Goal: Transaction & Acquisition: Purchase product/service

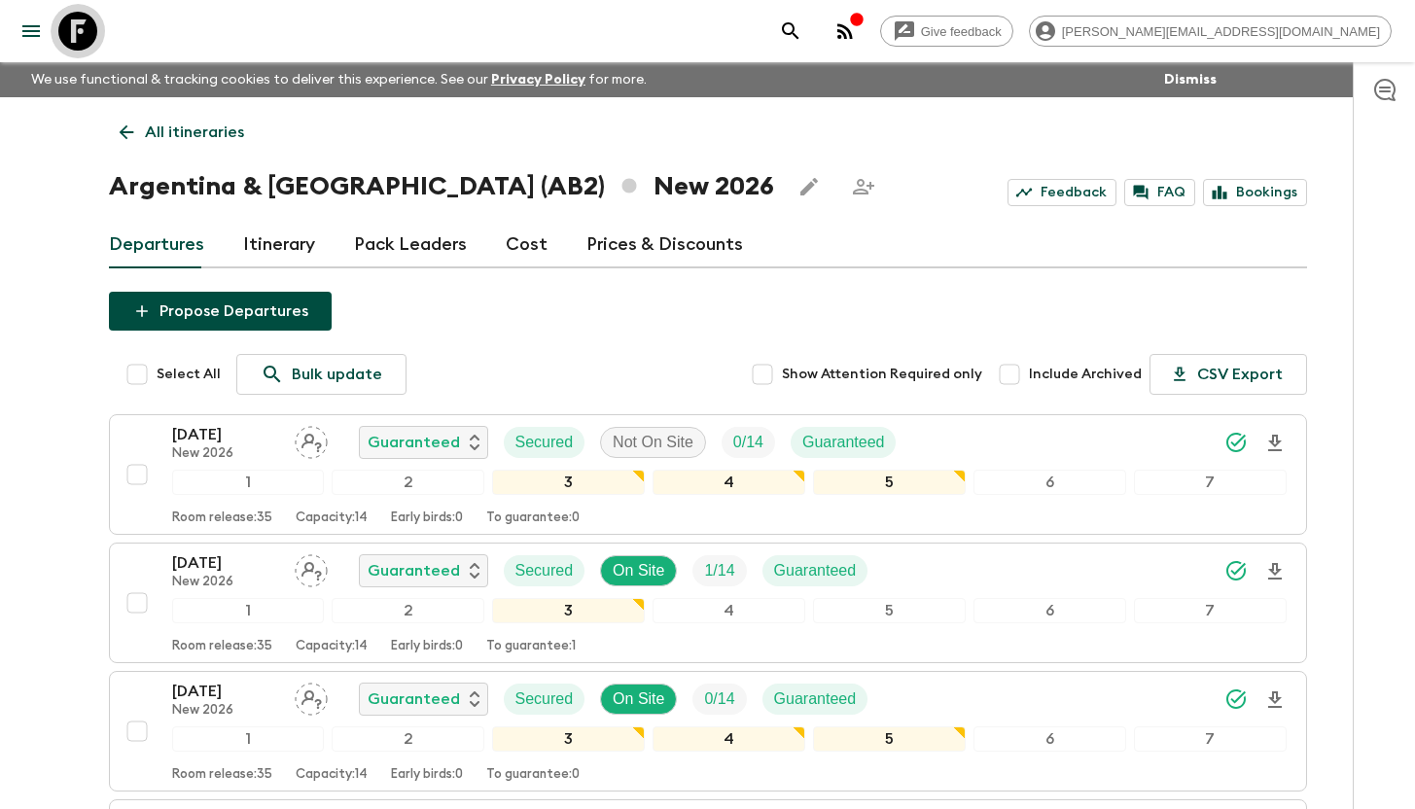
click at [90, 28] on icon at bounding box center [77, 31] width 39 height 39
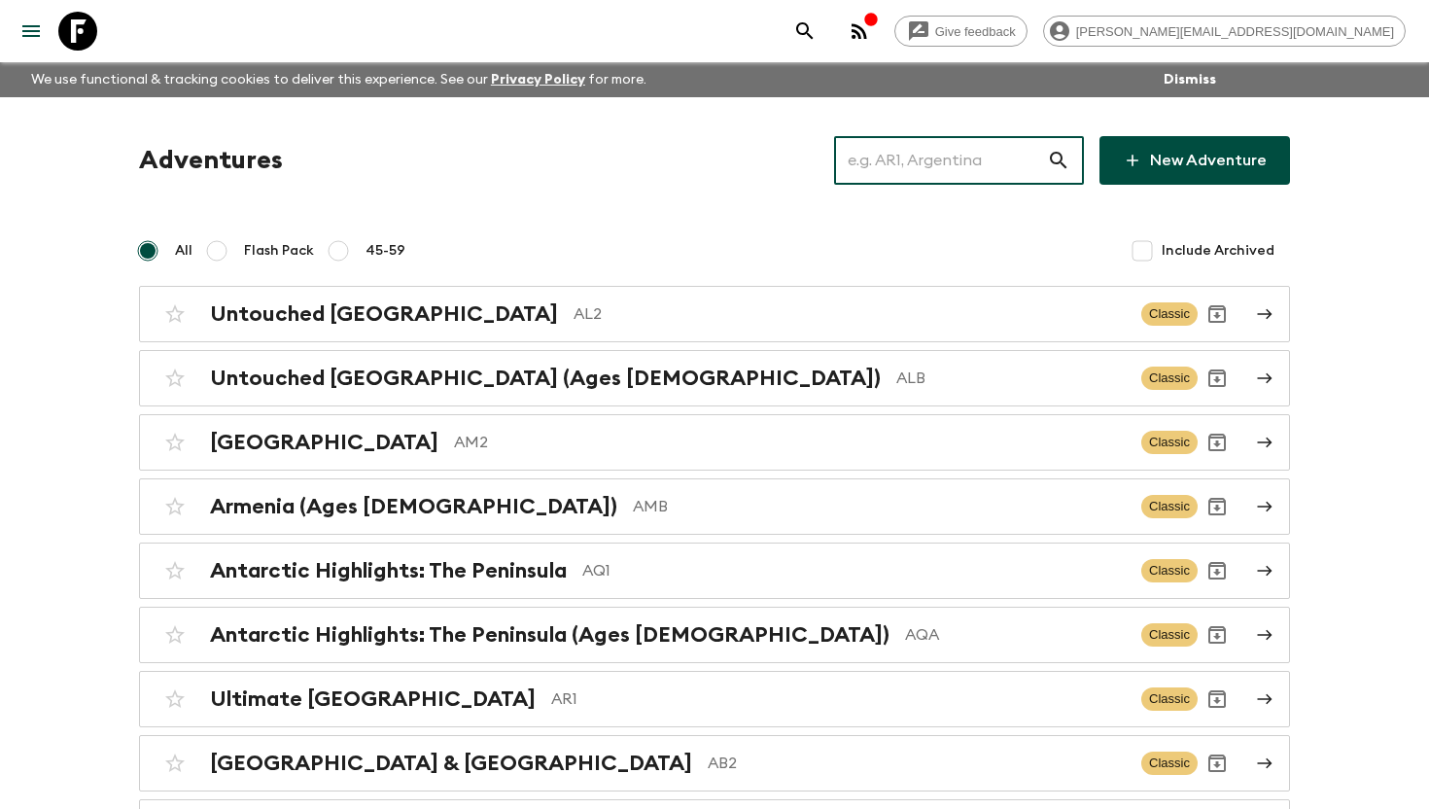
click at [925, 156] on input "text" at bounding box center [940, 160] width 213 height 54
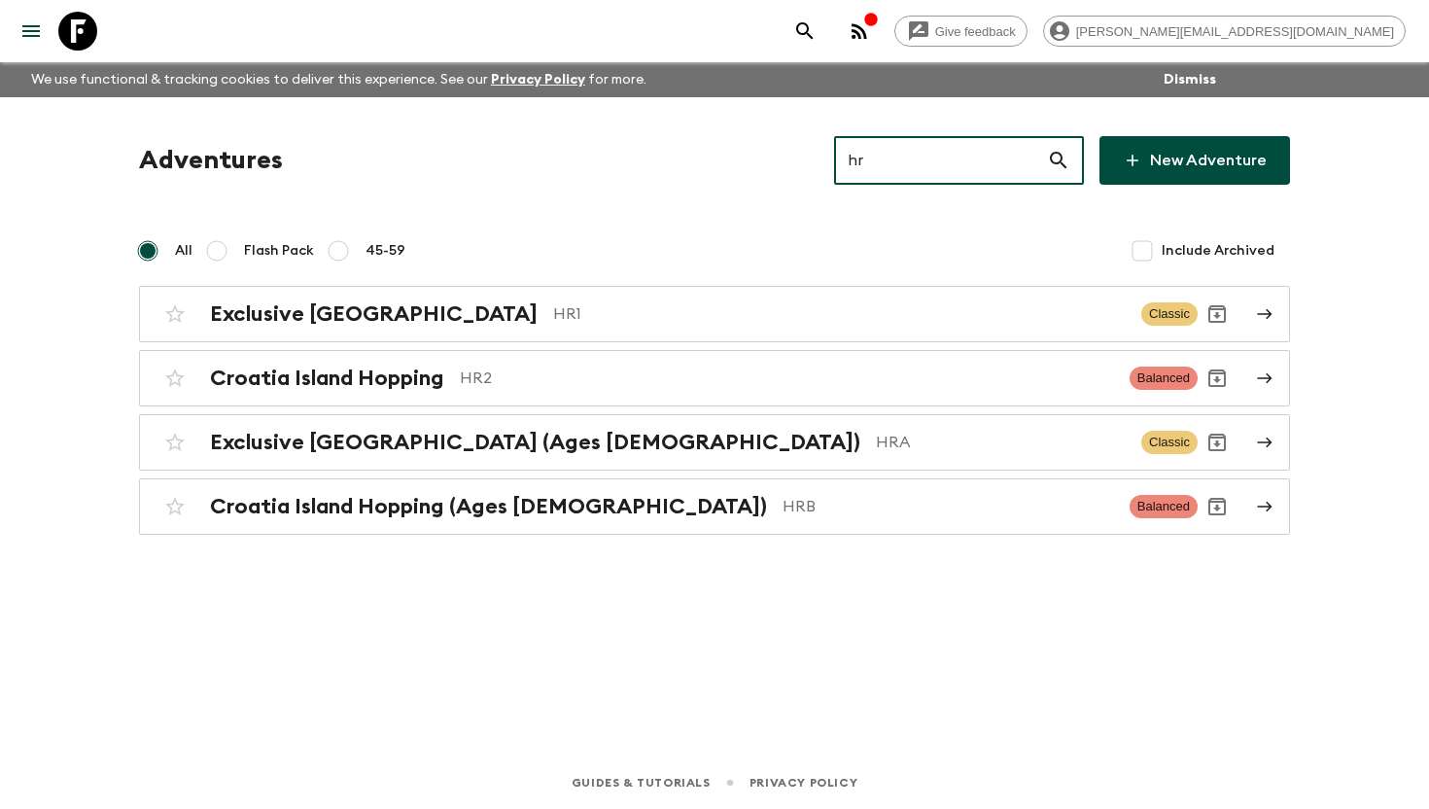
type input "hr"
click at [92, 34] on icon at bounding box center [77, 31] width 39 height 39
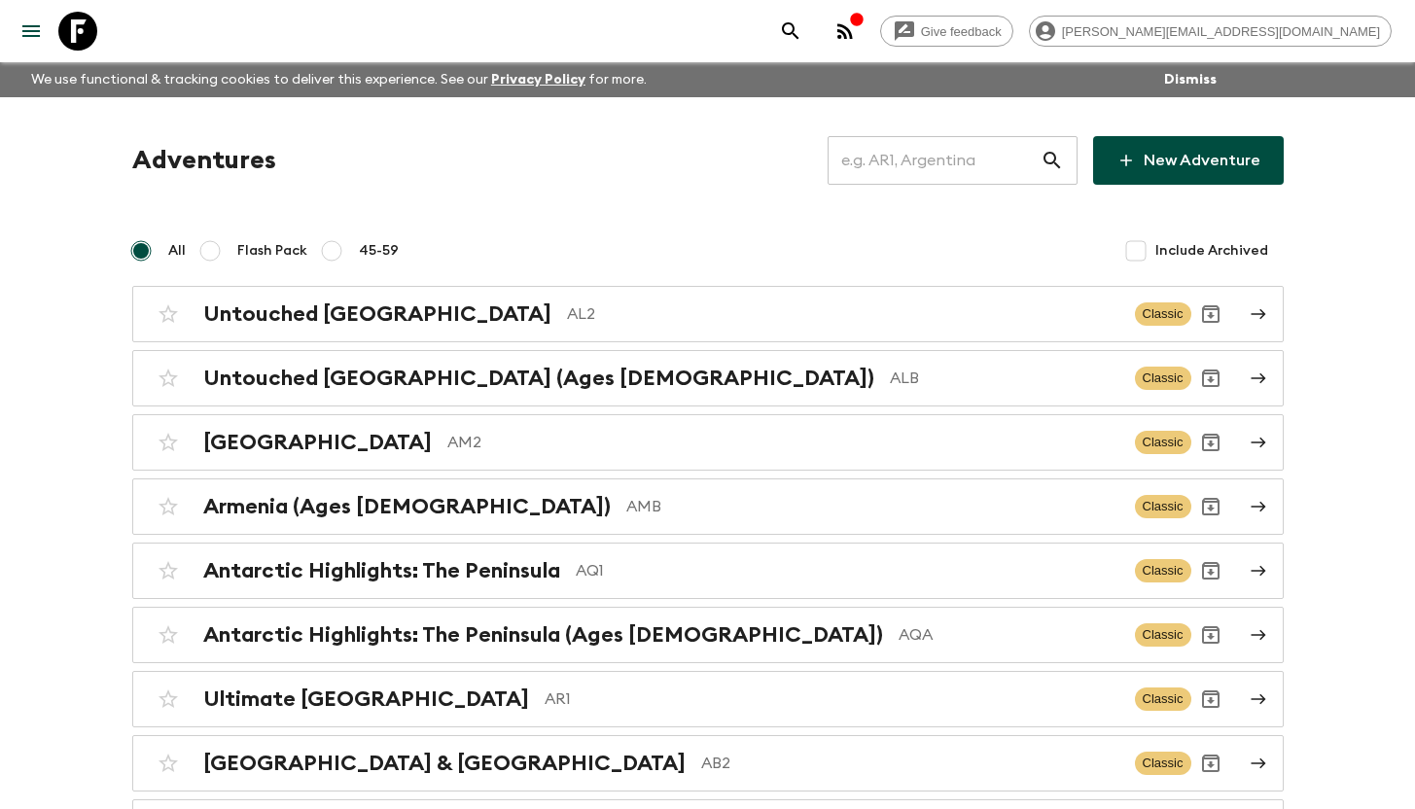
click at [904, 164] on input "text" at bounding box center [933, 160] width 213 height 54
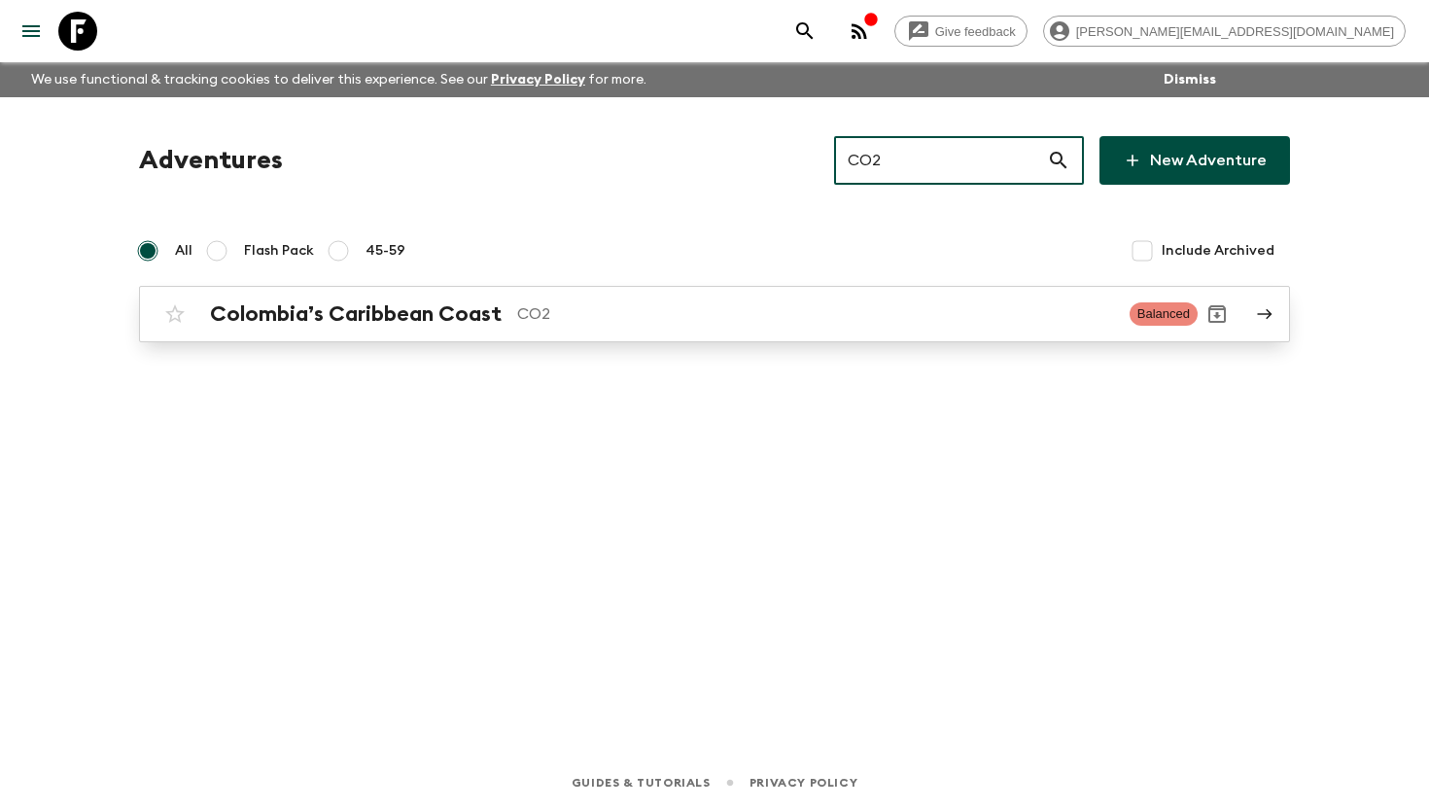
type input "CO2"
click at [554, 302] on p "CO2" at bounding box center [815, 313] width 597 height 23
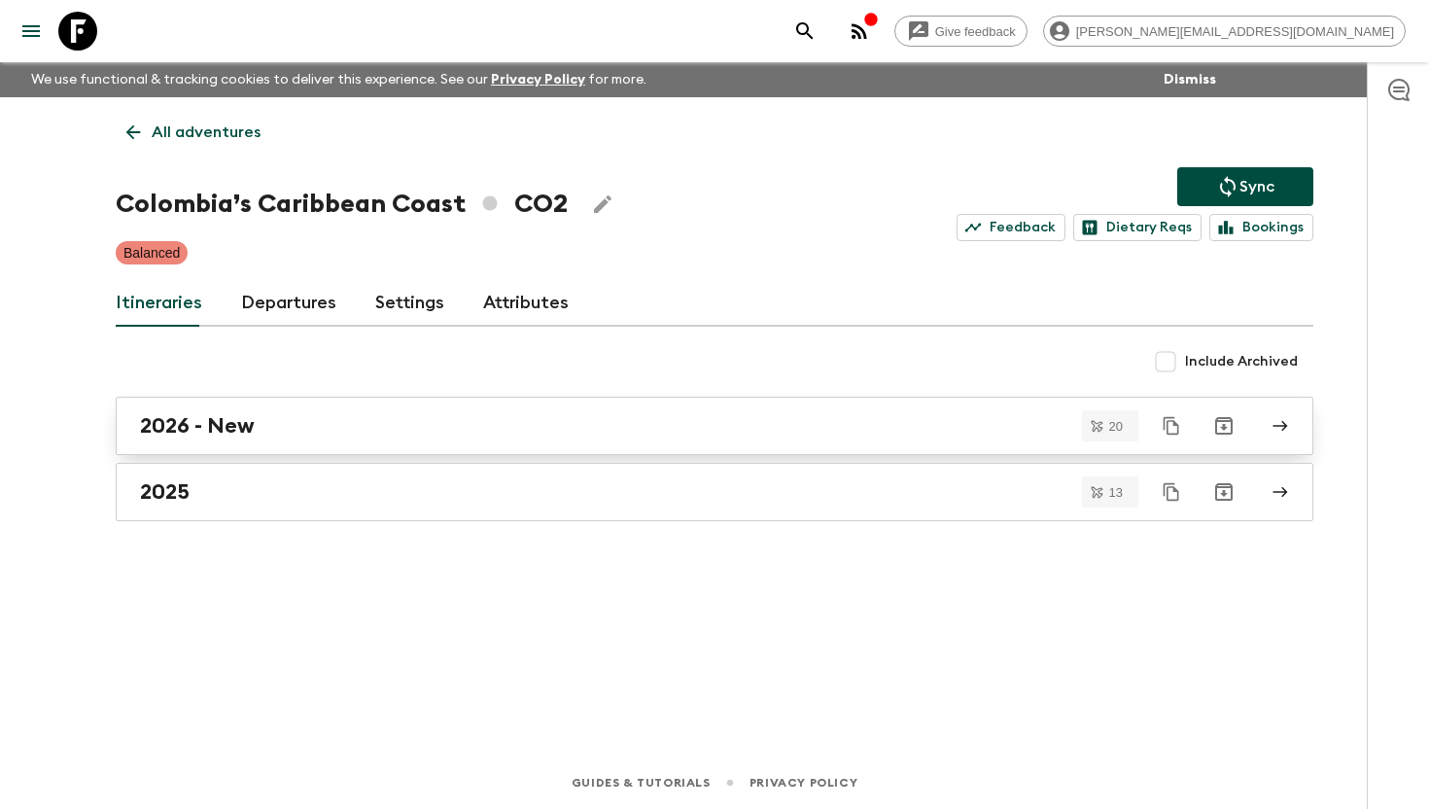
click at [315, 426] on div "2026 - New" at bounding box center [696, 425] width 1112 height 25
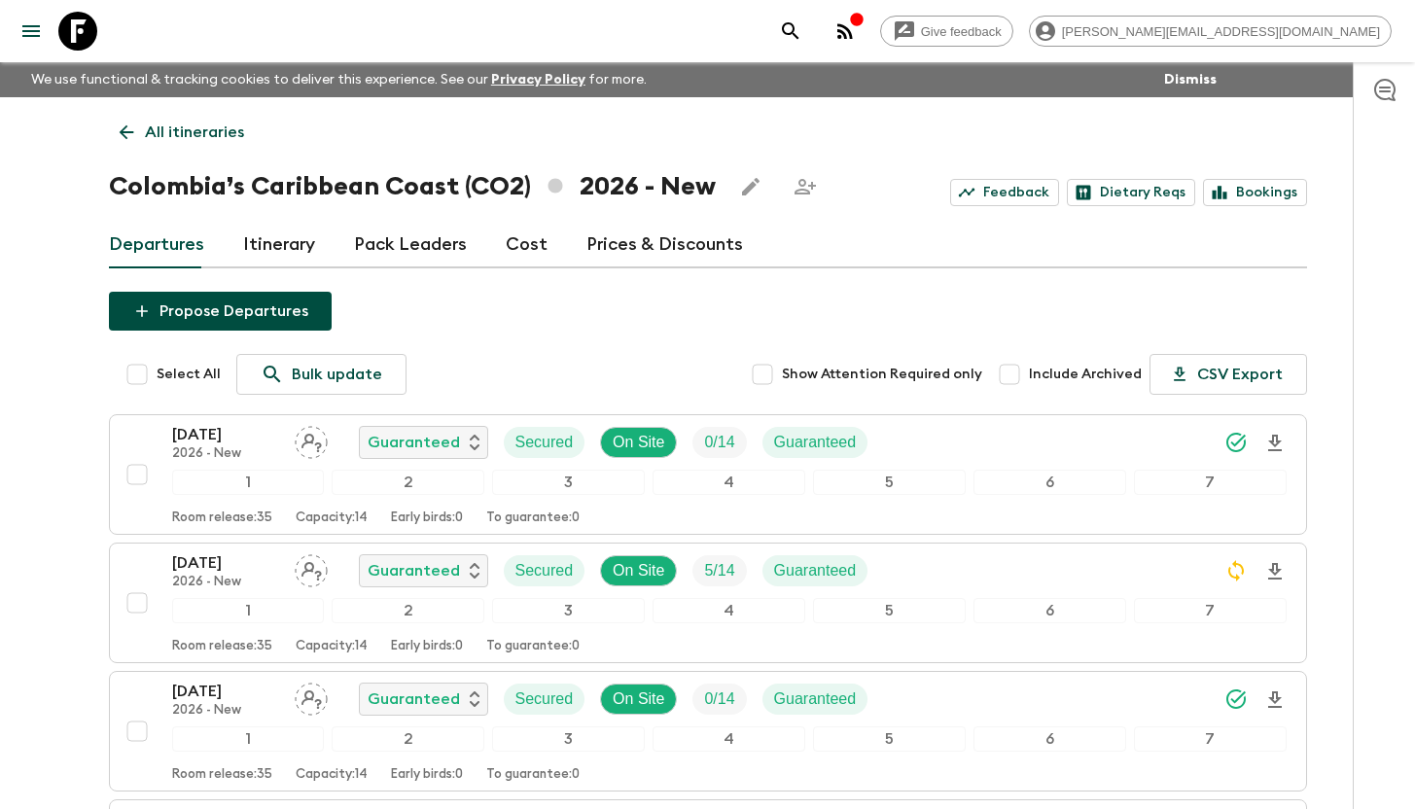
scroll to position [377, 0]
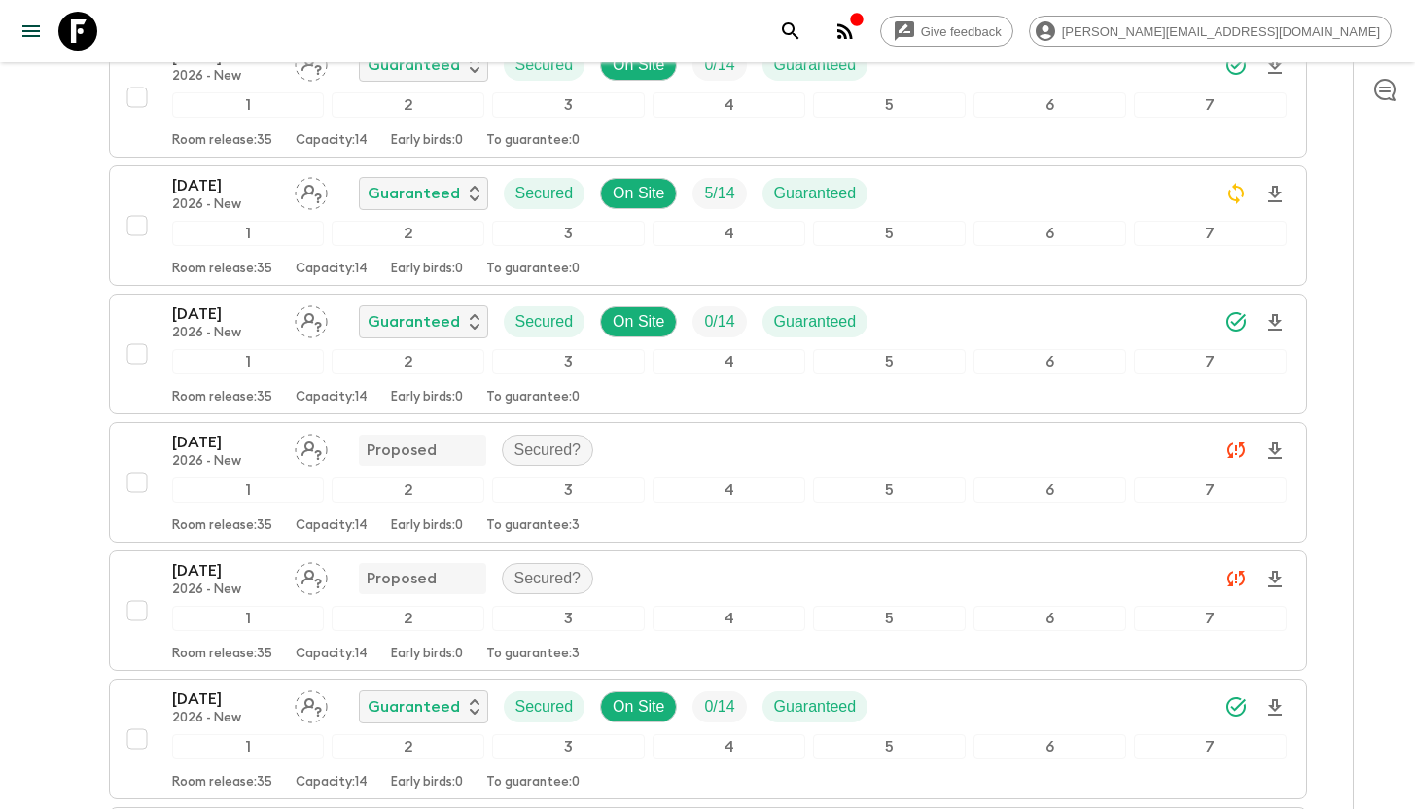
click at [90, 28] on icon at bounding box center [77, 31] width 39 height 39
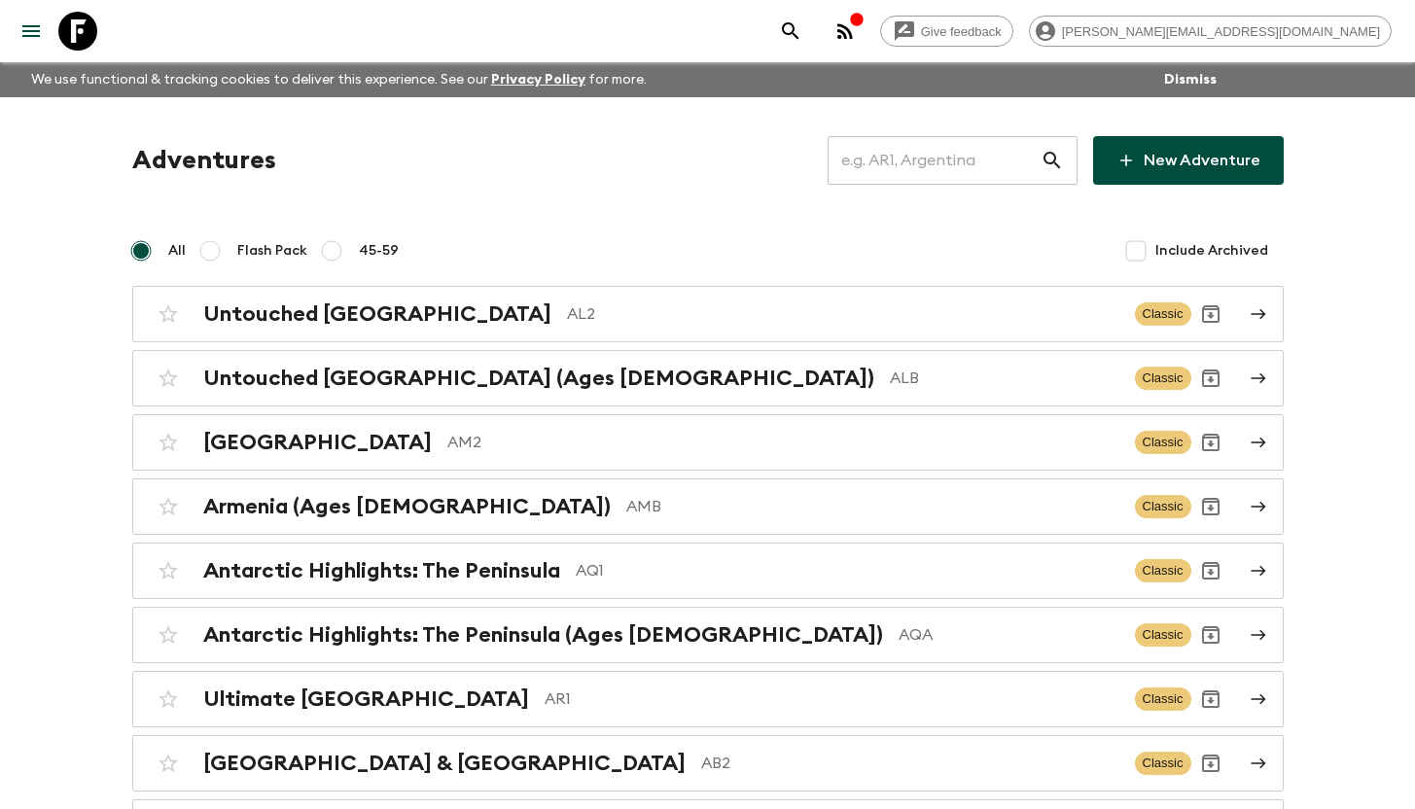
click at [900, 156] on input "text" at bounding box center [933, 160] width 213 height 54
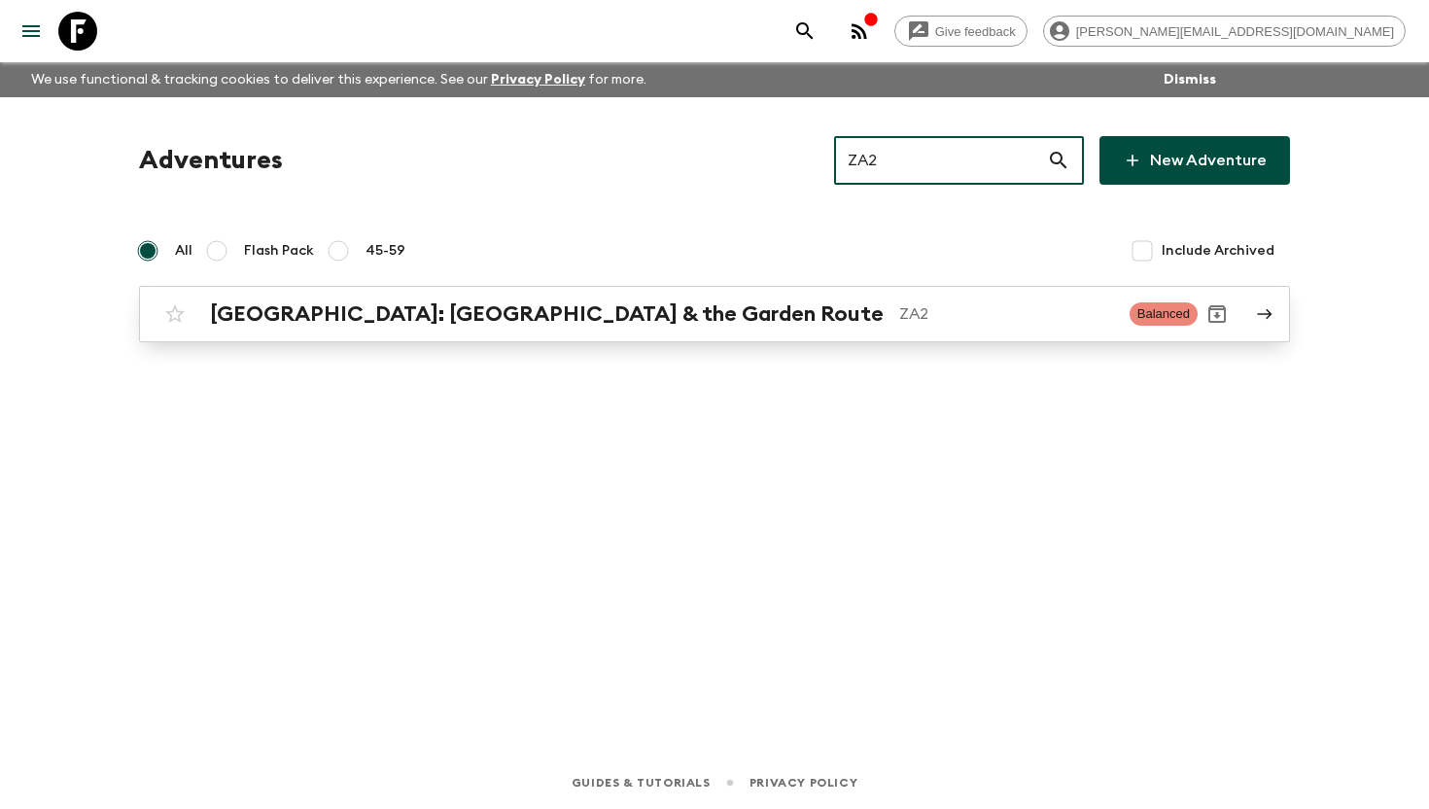
type input "ZA2"
click at [654, 323] on h2 "[GEOGRAPHIC_DATA]: [GEOGRAPHIC_DATA] & the Garden Route" at bounding box center [547, 313] width 674 height 25
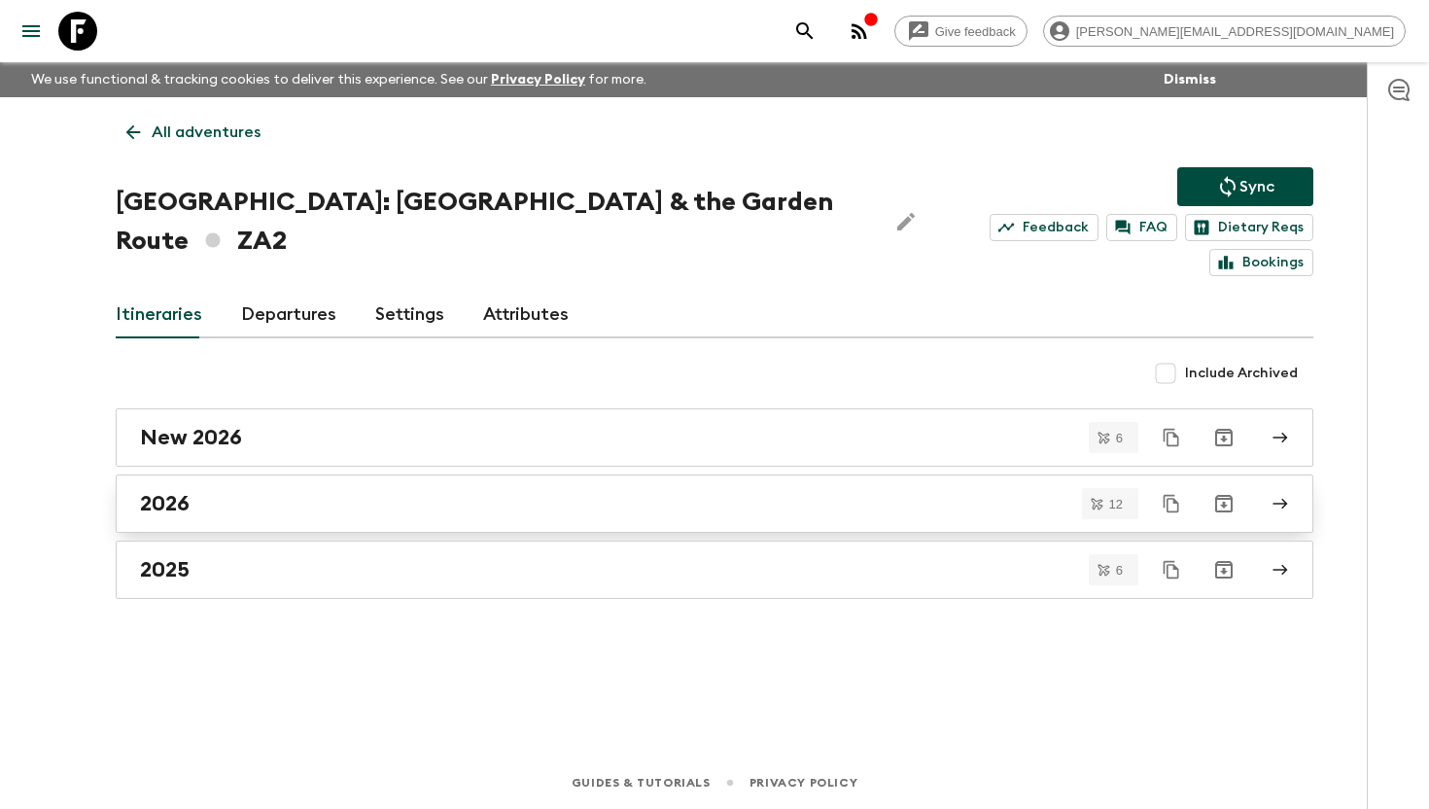
click at [261, 491] on div "2026" at bounding box center [696, 503] width 1112 height 25
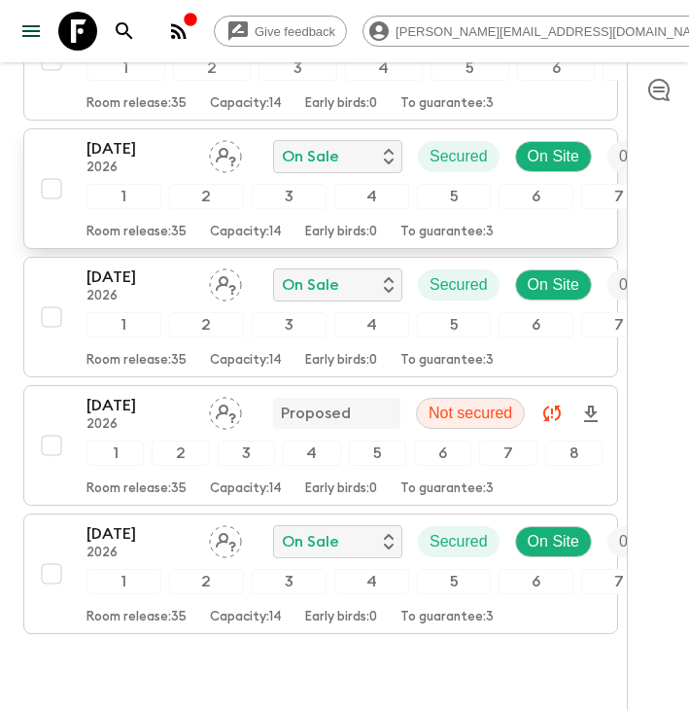
scroll to position [1534, 0]
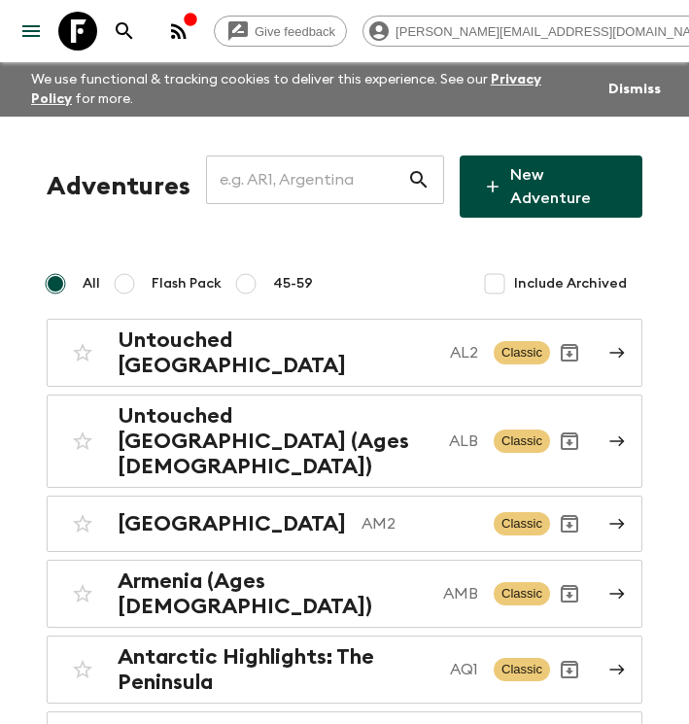
click at [301, 173] on input "text" at bounding box center [306, 180] width 201 height 54
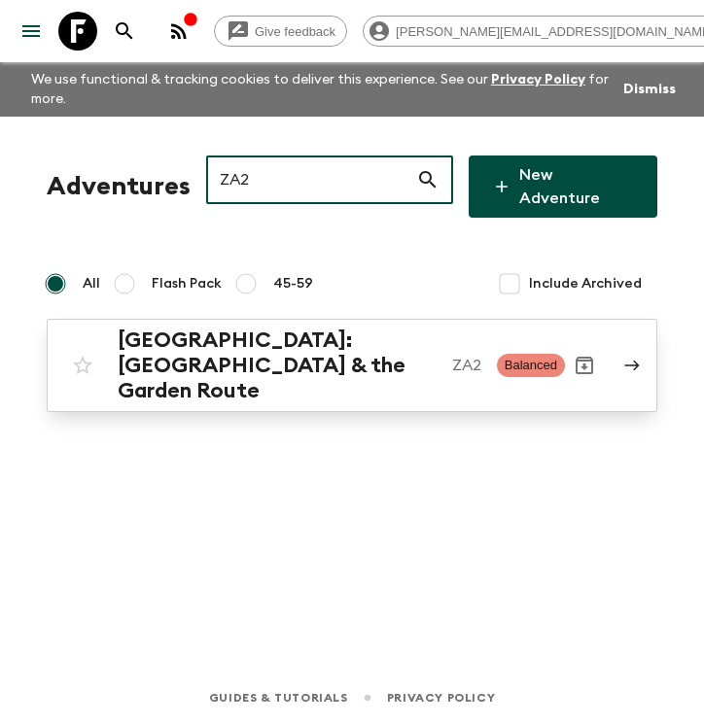
type input "ZA2"
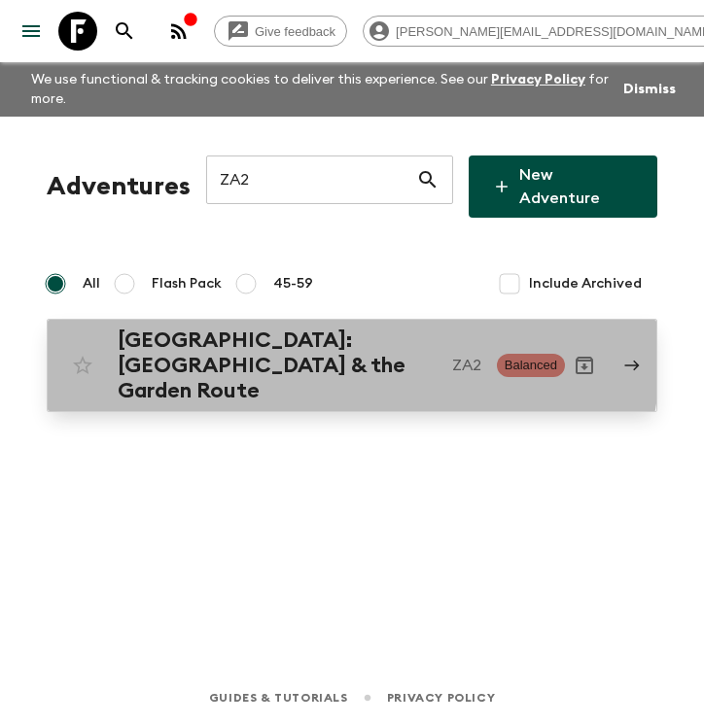
click at [300, 344] on h2 "[GEOGRAPHIC_DATA]: [GEOGRAPHIC_DATA] & the Garden Route" at bounding box center [277, 366] width 319 height 76
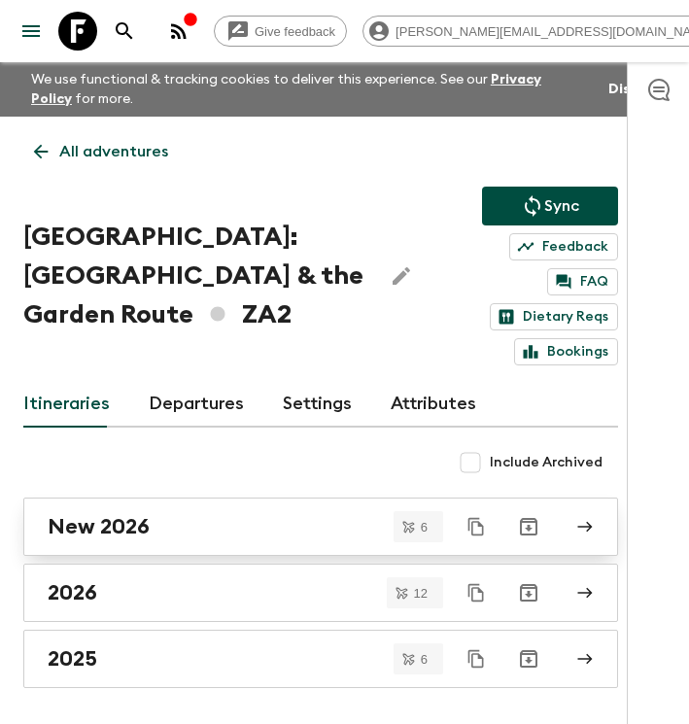
click at [189, 514] on div "New 2026" at bounding box center [302, 526] width 509 height 25
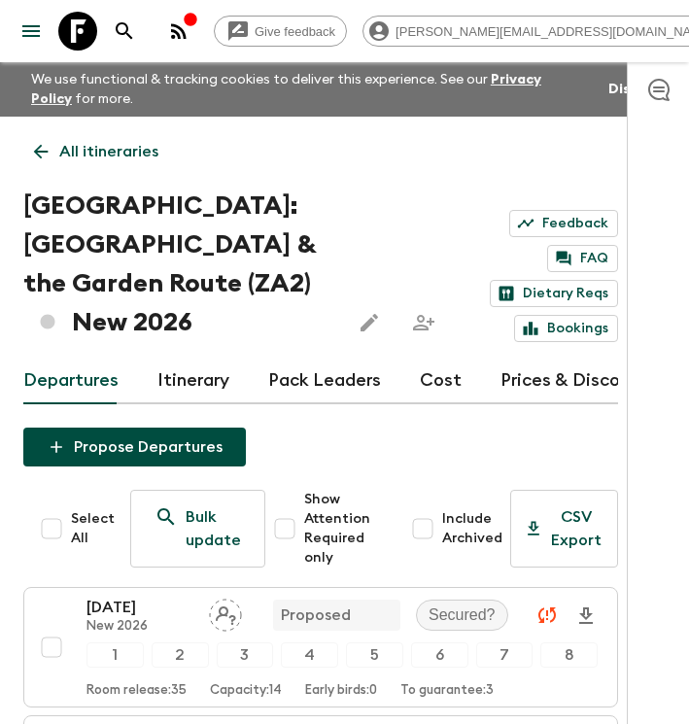
click at [435, 377] on link "Cost" at bounding box center [441, 381] width 42 height 47
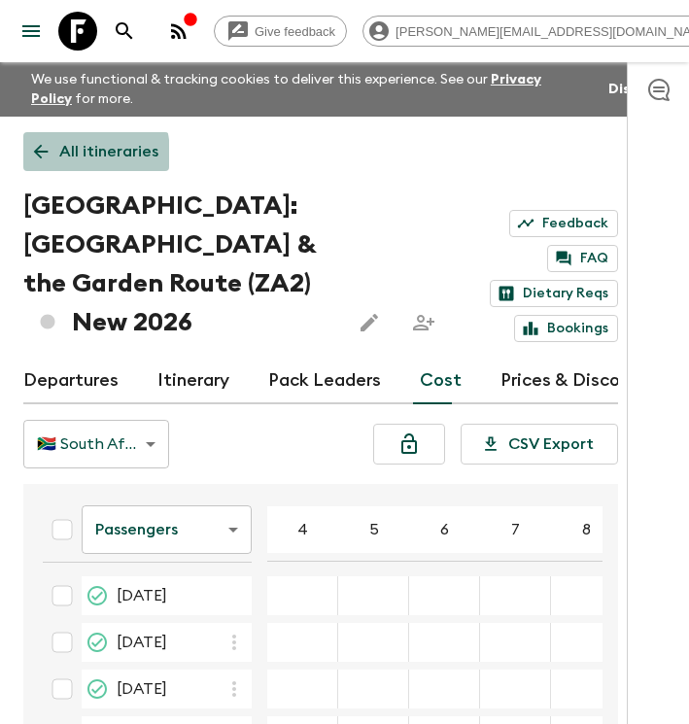
click at [56, 155] on link "All itineraries" at bounding box center [96, 151] width 146 height 39
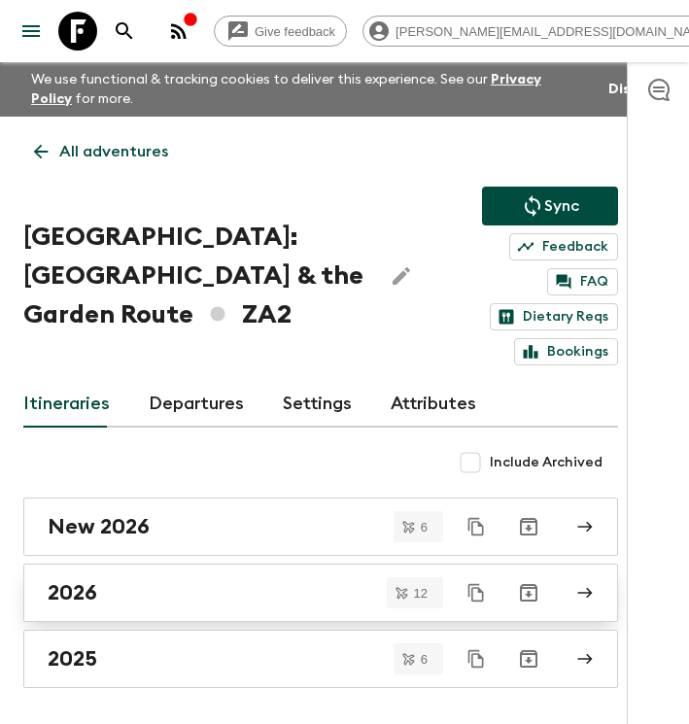
click at [130, 580] on div "2026" at bounding box center [302, 592] width 509 height 25
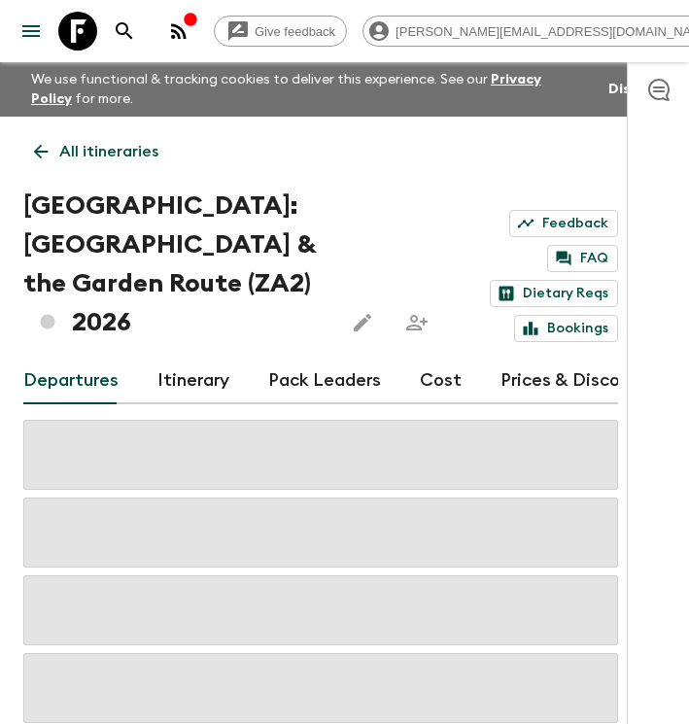
click at [440, 358] on link "Cost" at bounding box center [441, 381] width 42 height 47
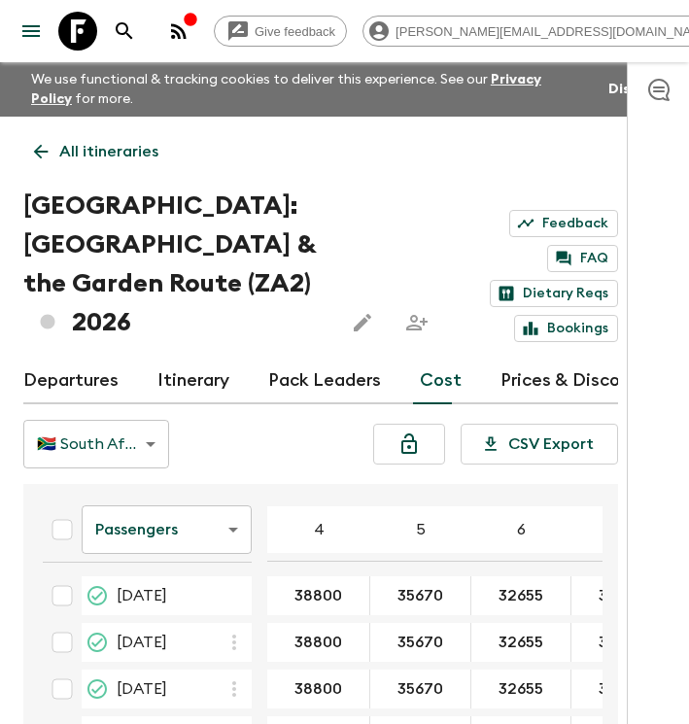
click at [191, 34] on icon "button" at bounding box center [178, 30] width 23 height 23
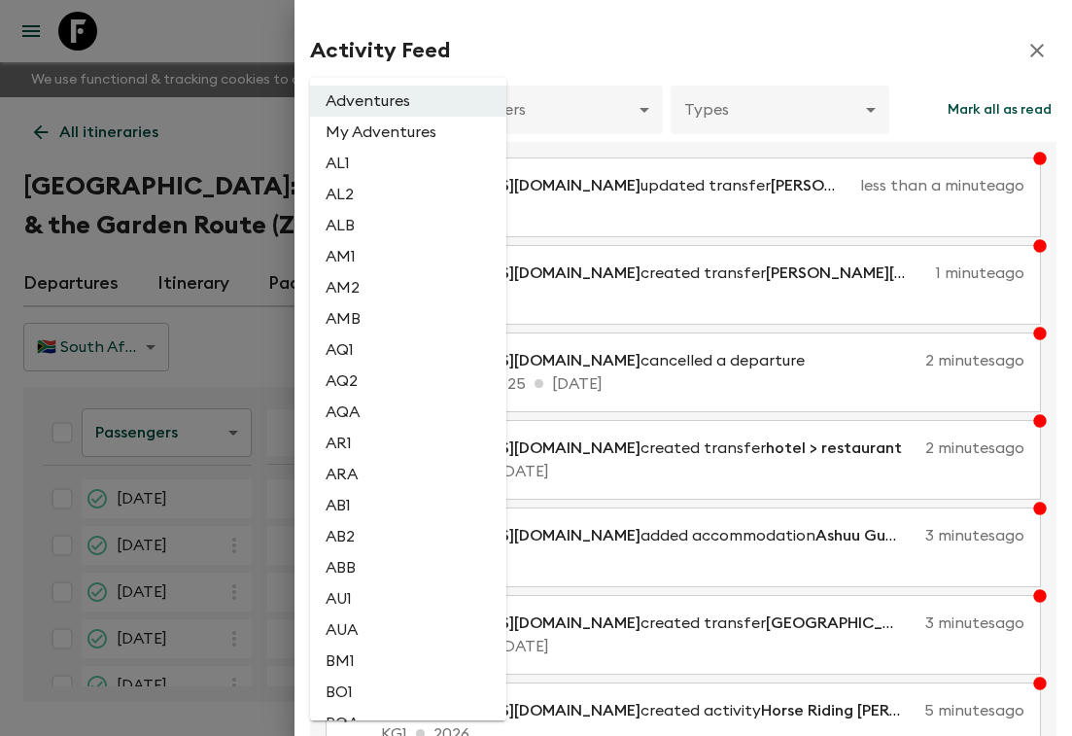
click at [391, 116] on body "Give feedback [PERSON_NAME][EMAIL_ADDRESS][DOMAIN_NAME] We use functional & tra…" at bounding box center [536, 404] width 1072 height 809
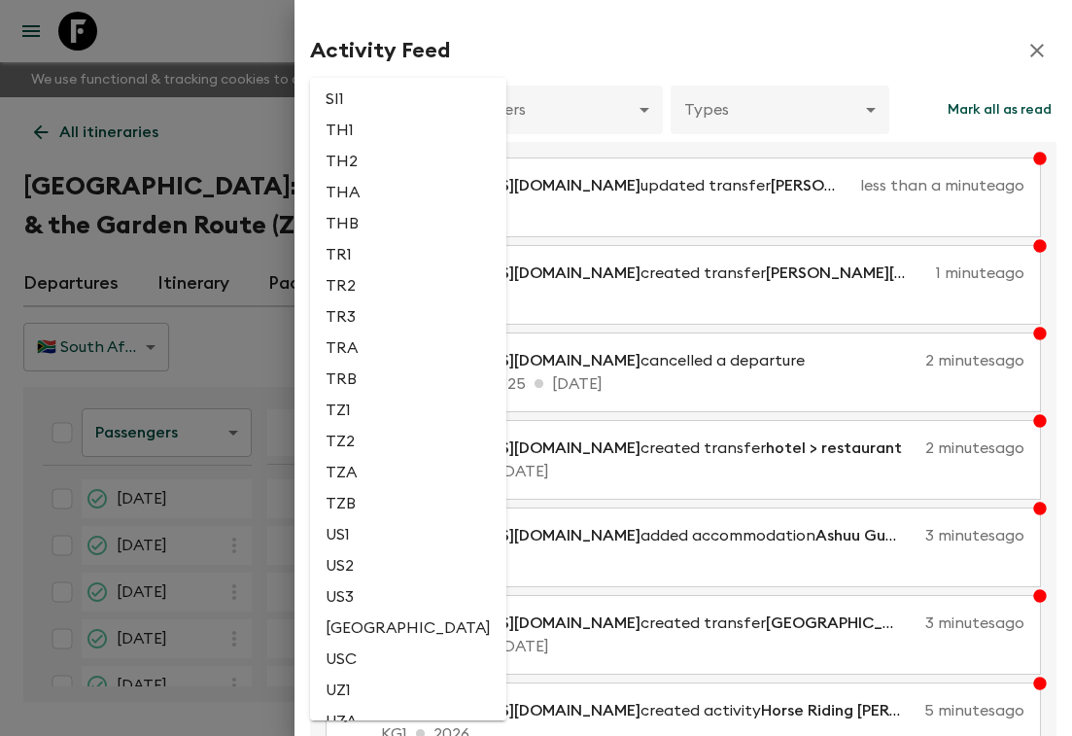
scroll to position [4712, 0]
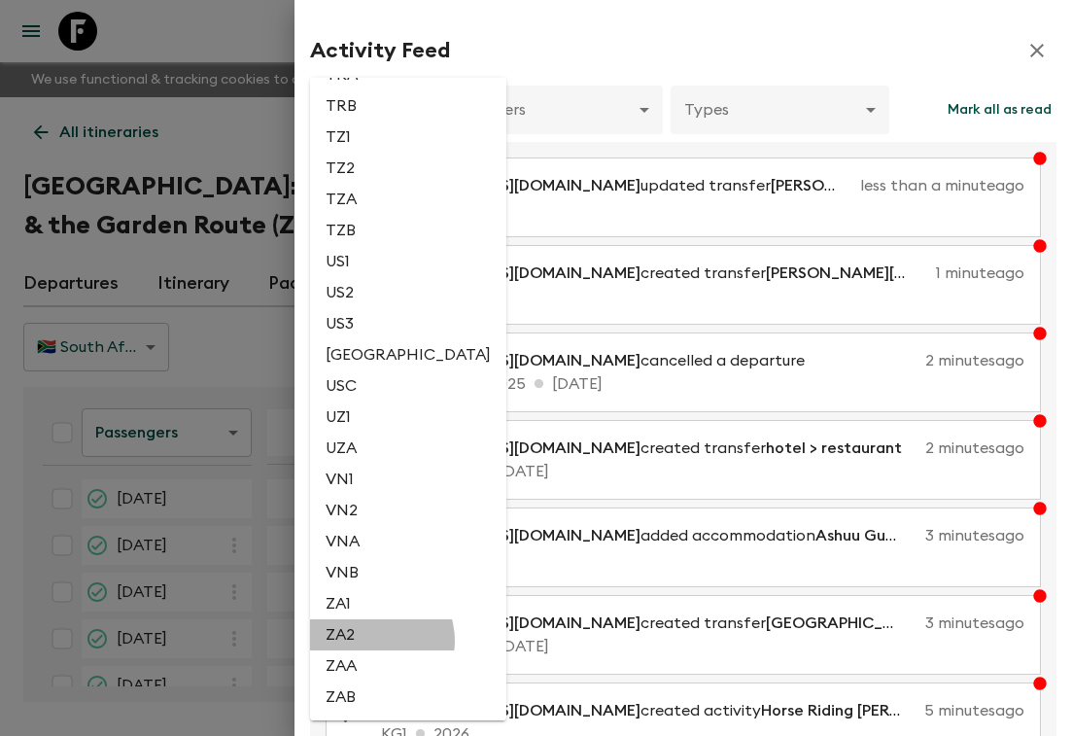
click at [372, 639] on li "ZA2" at bounding box center [408, 634] width 196 height 31
type input "6574a5e0-c5d3-4f98-932b-585769efecf9"
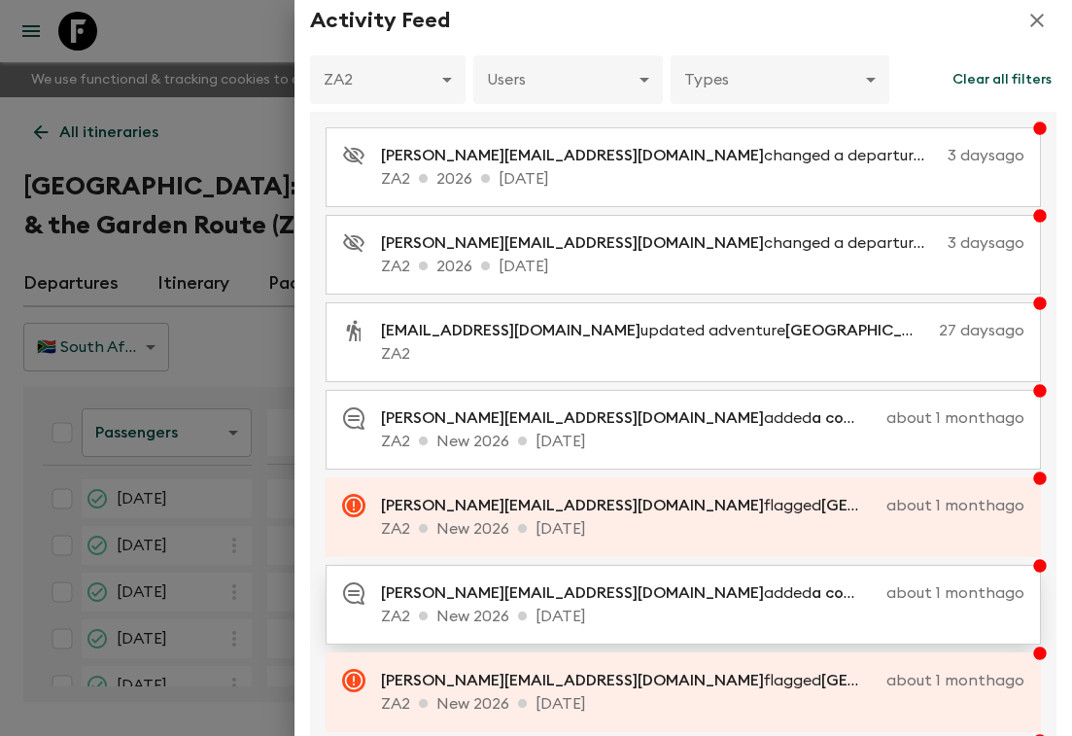
scroll to position [335, 0]
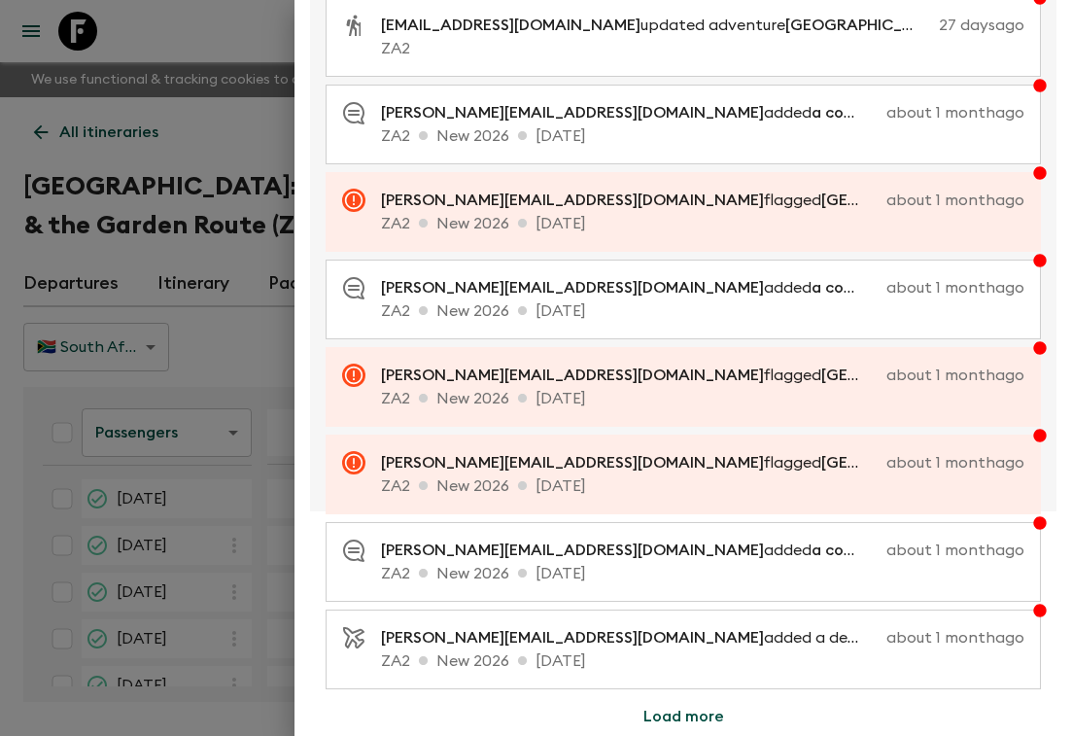
click at [708, 717] on button "Load more" at bounding box center [683, 716] width 127 height 39
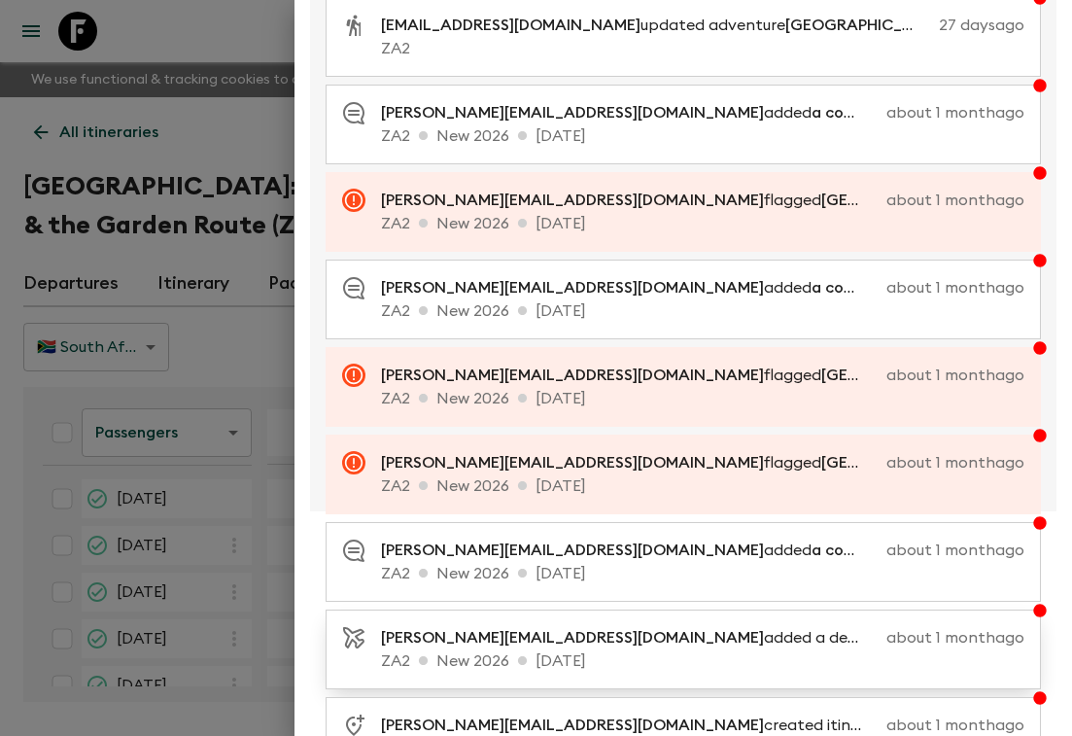
scroll to position [1210, 0]
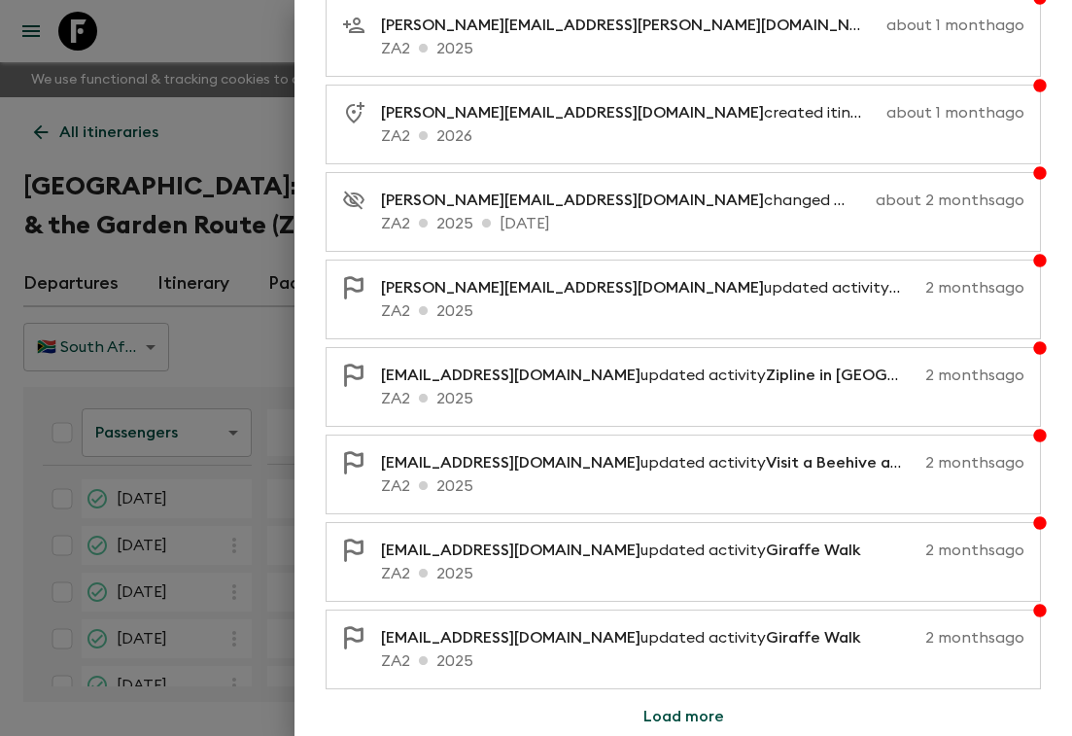
click at [709, 716] on button "Load more" at bounding box center [683, 716] width 127 height 39
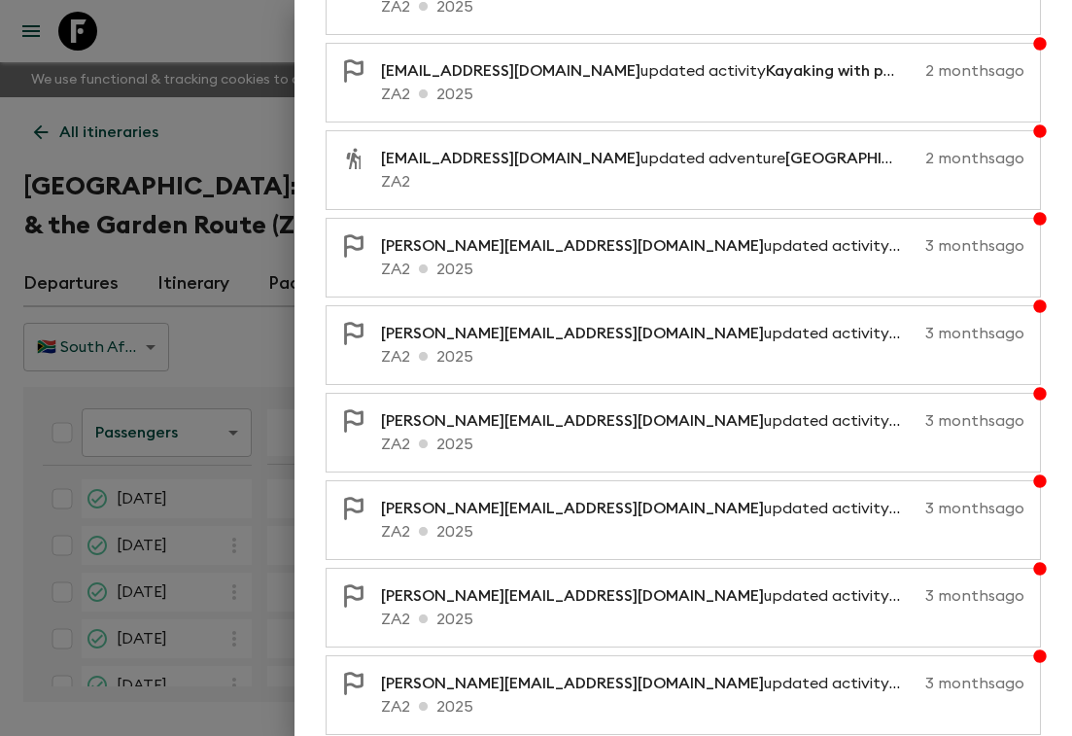
scroll to position [2085, 0]
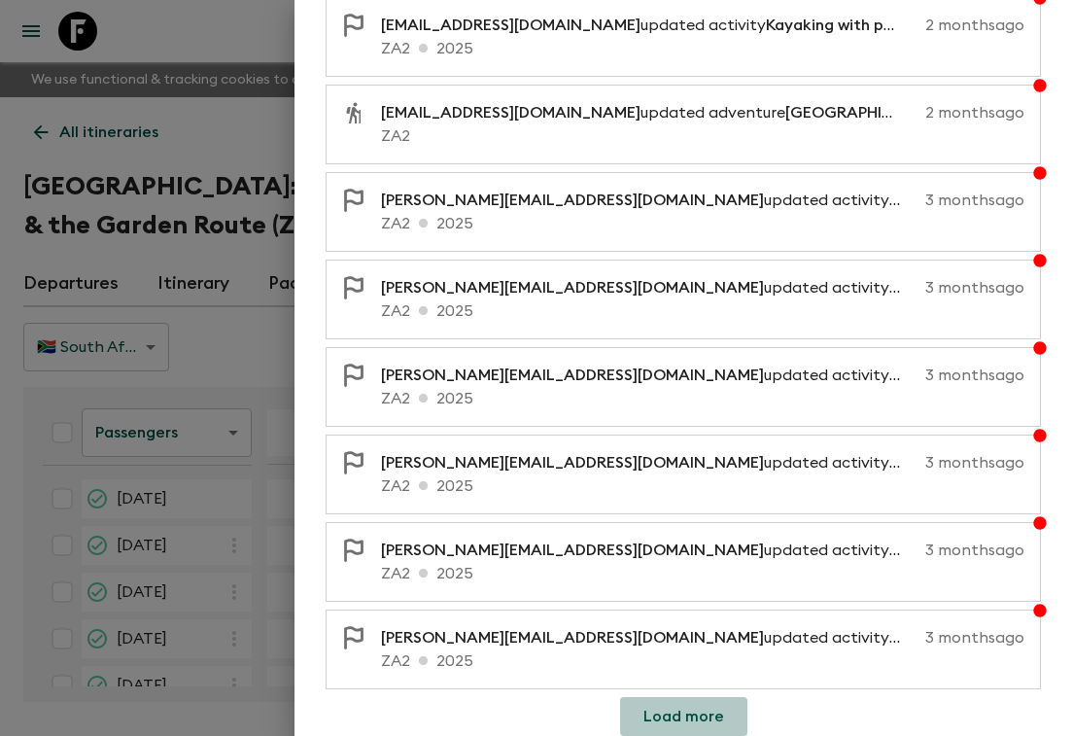
click at [686, 715] on button "Load more" at bounding box center [683, 716] width 127 height 39
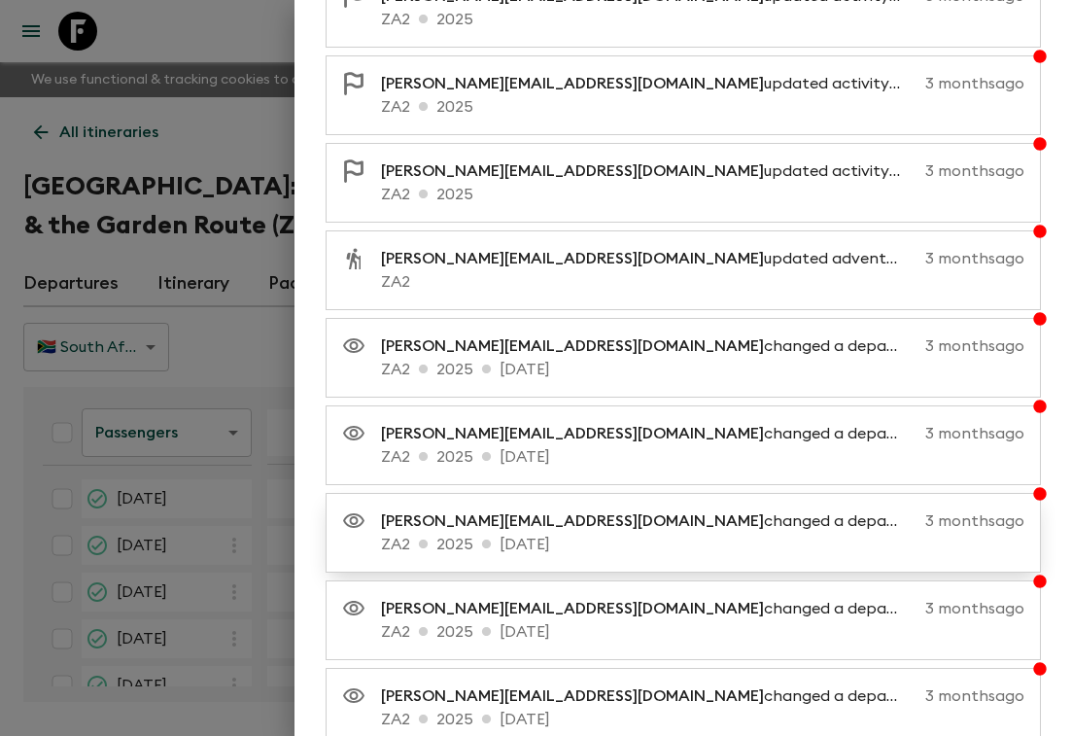
scroll to position [2960, 0]
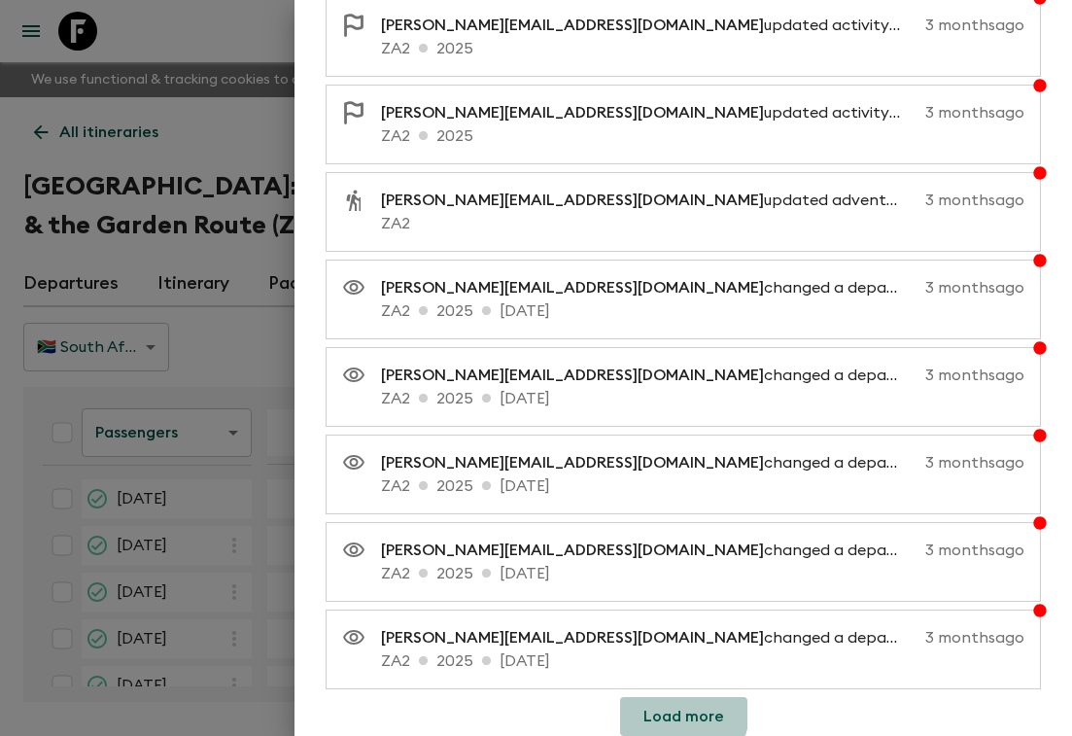
click at [657, 710] on button "Load more" at bounding box center [683, 716] width 127 height 39
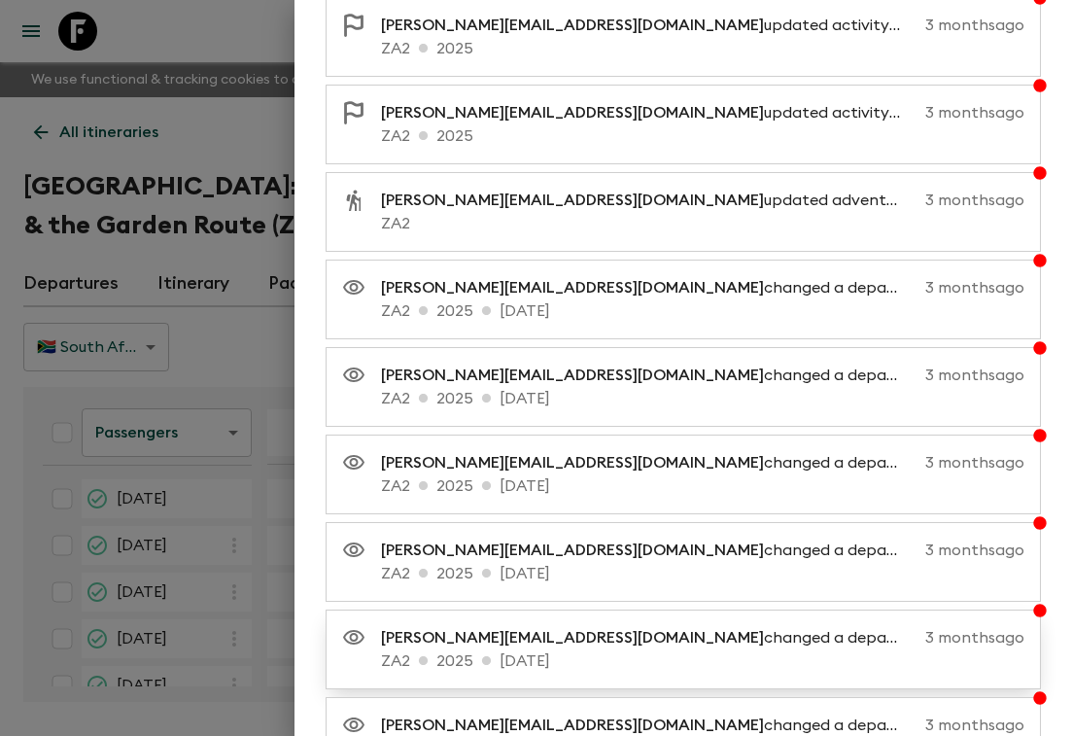
scroll to position [3835, 0]
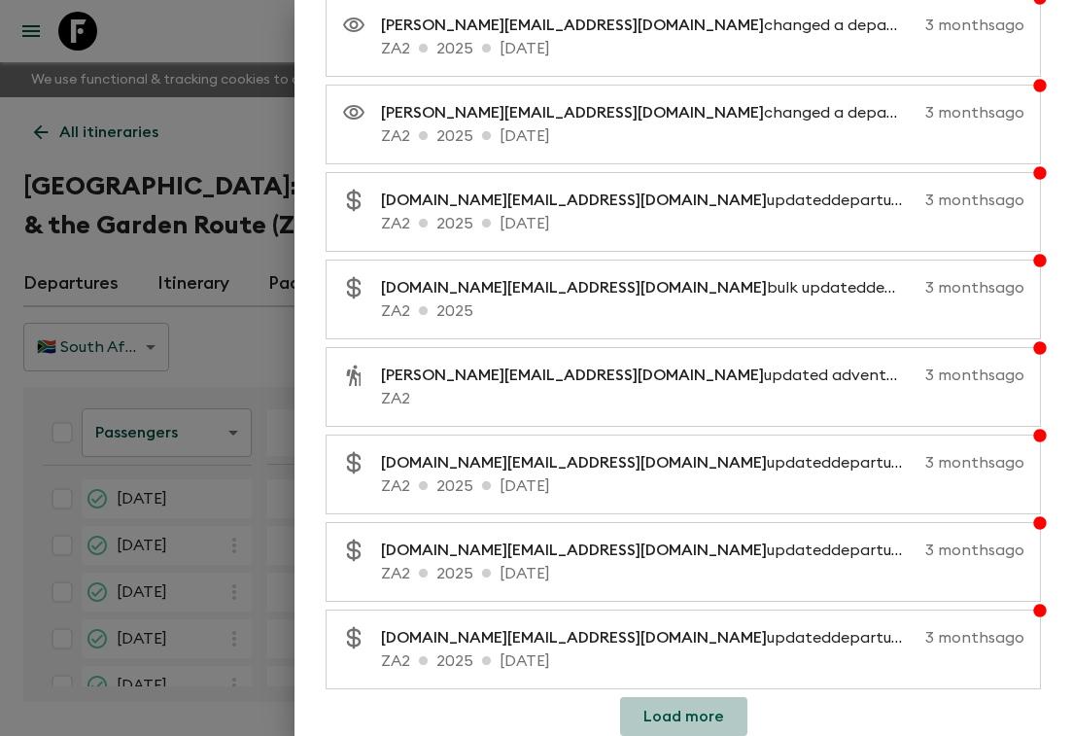
click at [692, 708] on button "Load more" at bounding box center [683, 716] width 127 height 39
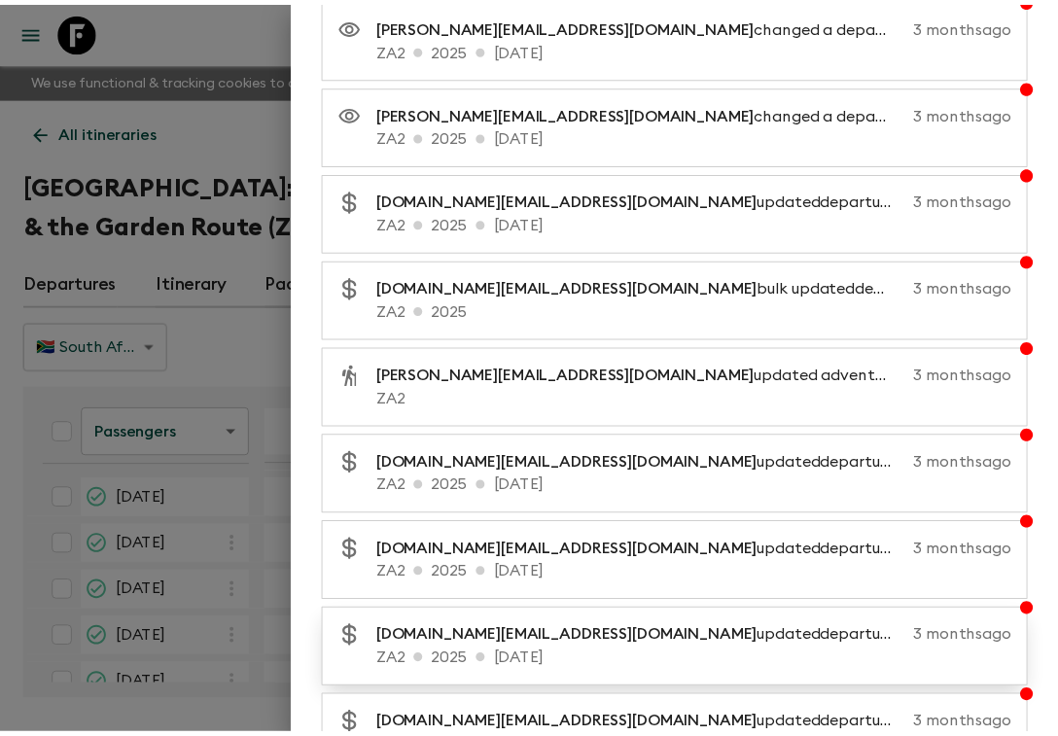
scroll to position [4710, 0]
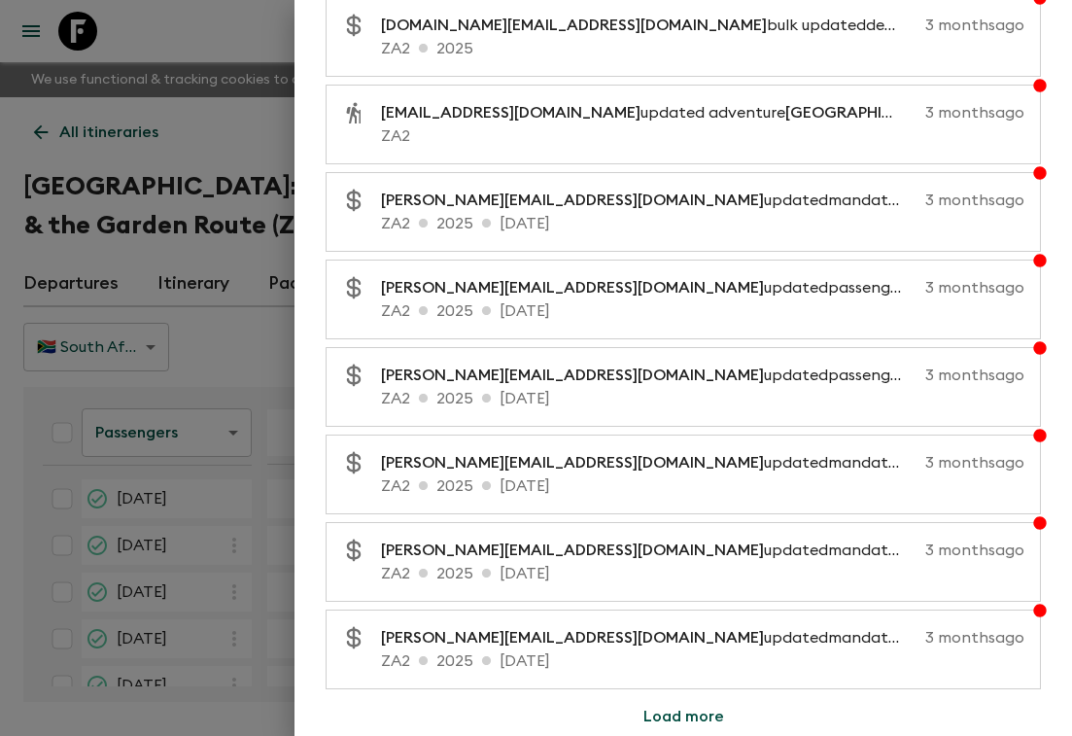
click at [214, 118] on div at bounding box center [536, 368] width 1072 height 736
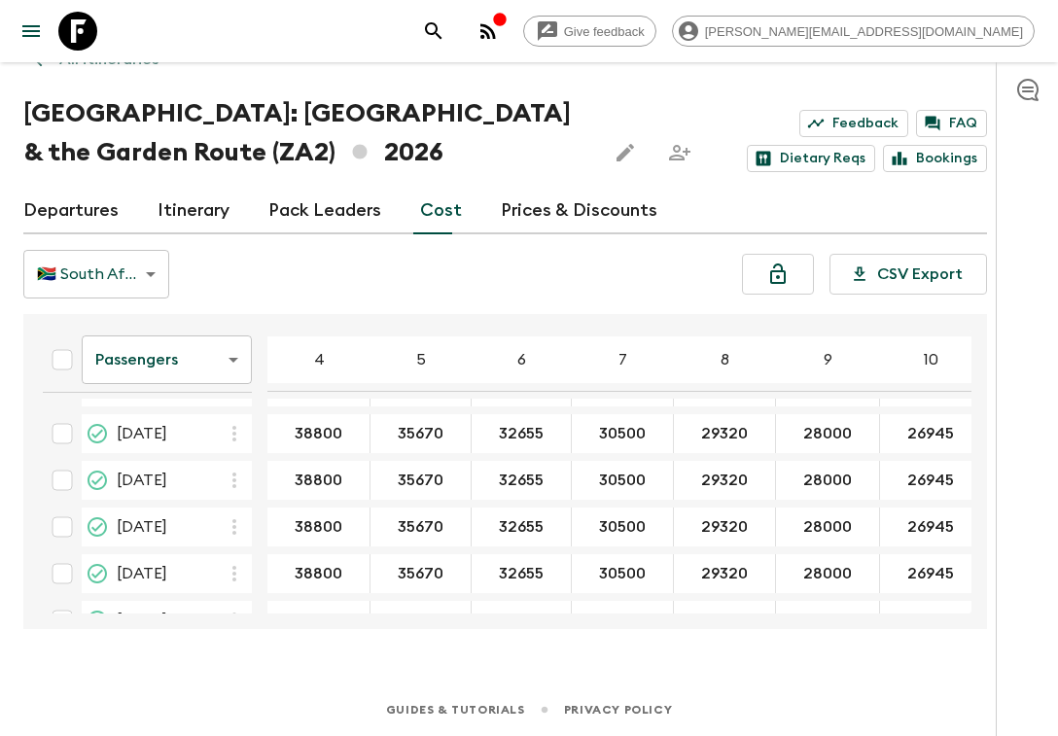
scroll to position [361, 0]
